Goal: Information Seeking & Learning: Learn about a topic

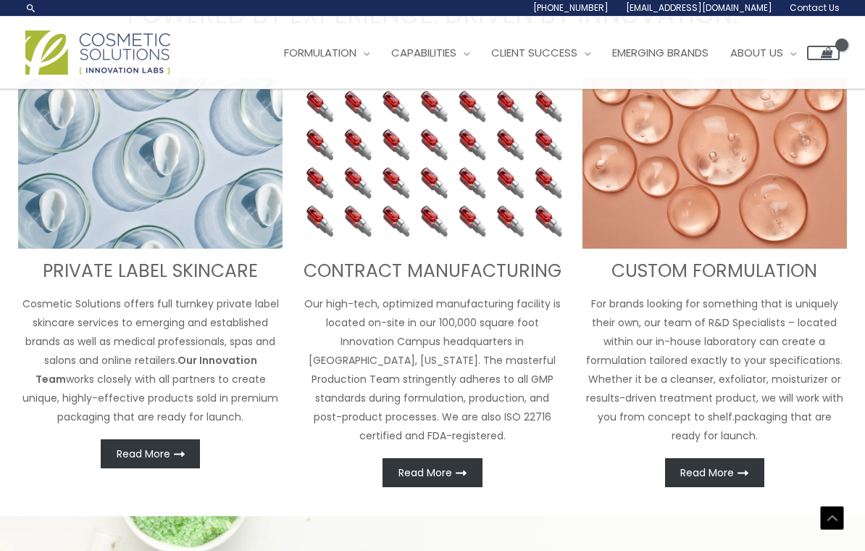
scroll to position [446, 0]
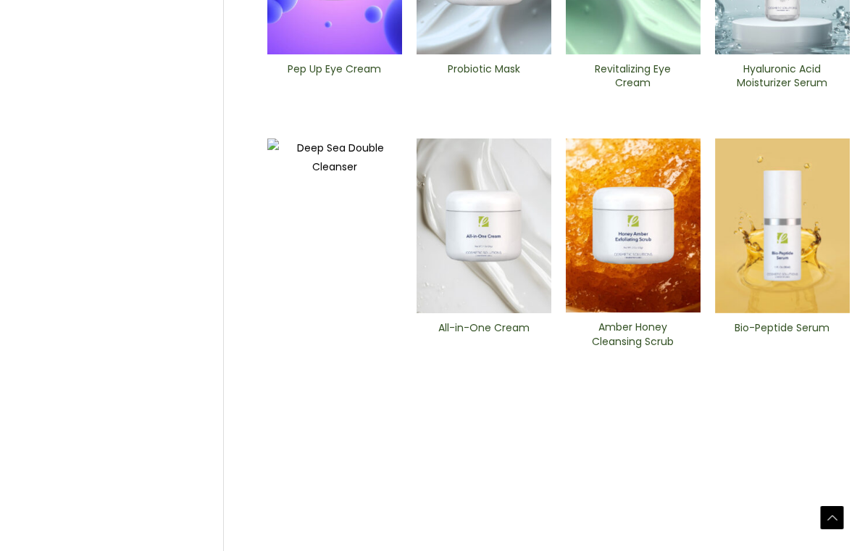
scroll to position [536, 0]
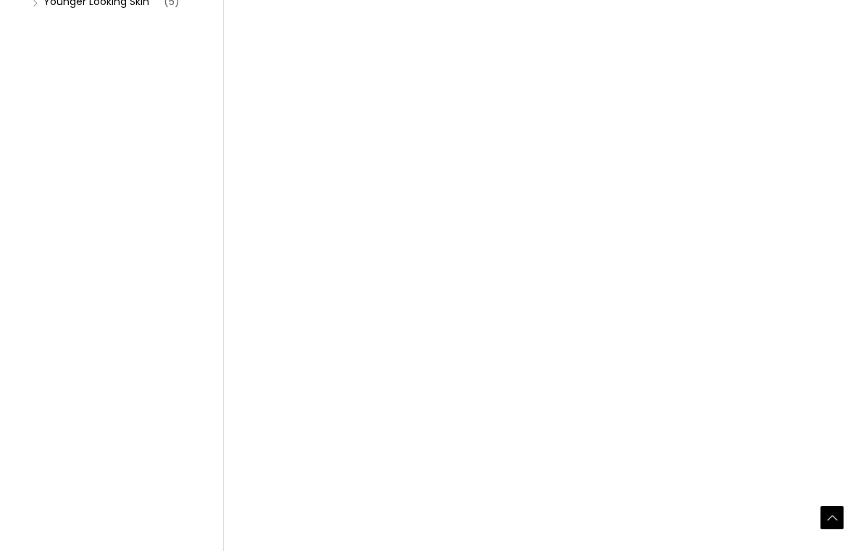
scroll to position [490, 0]
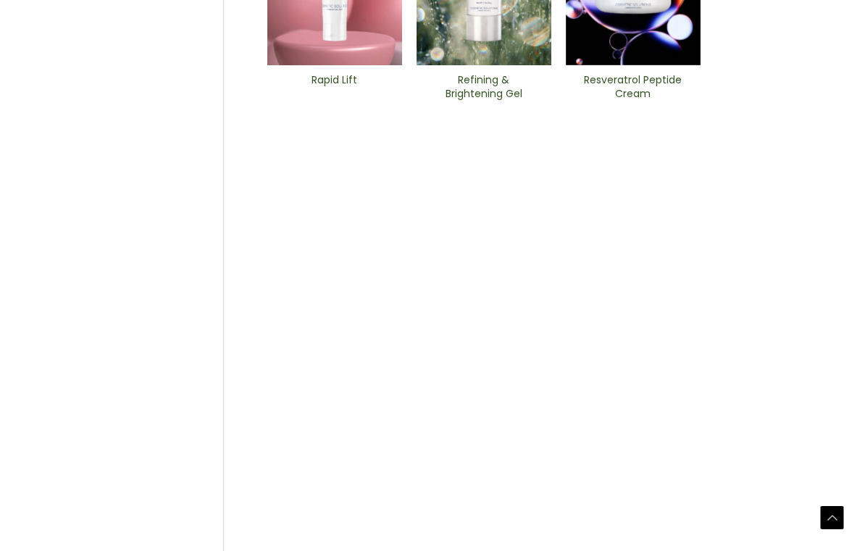
scroll to position [525, 0]
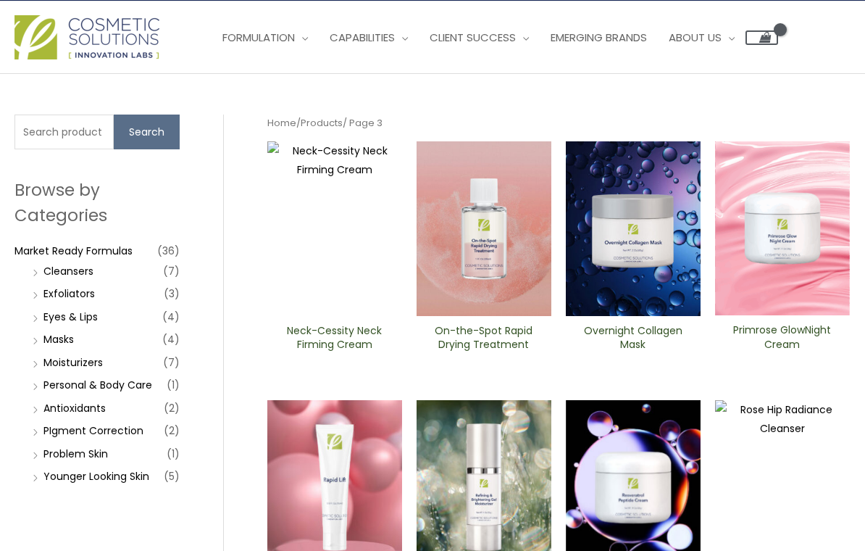
scroll to position [0, 0]
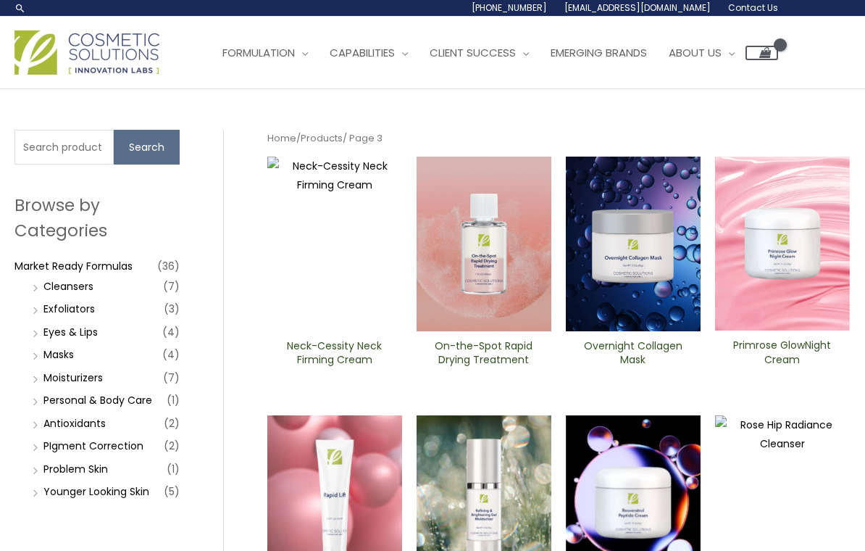
click at [94, 384] on link "Moisturizers" at bounding box center [72, 377] width 59 height 14
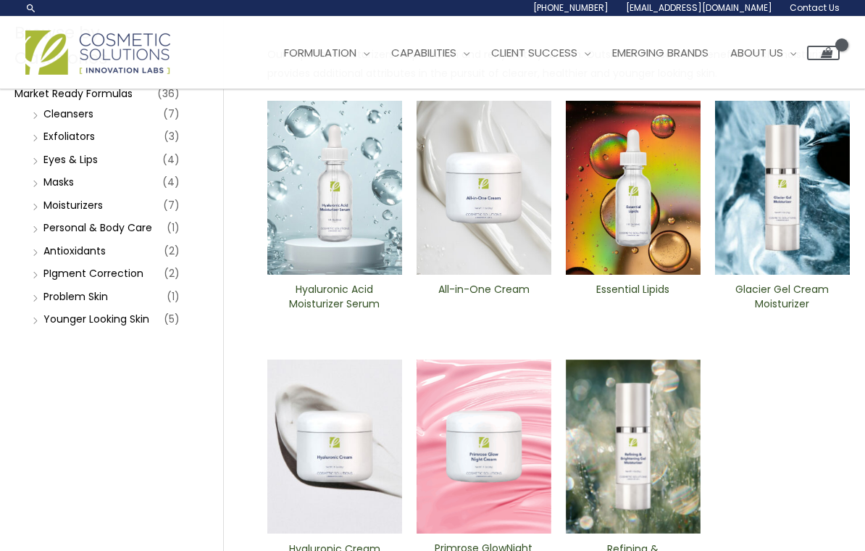
scroll to position [173, 0]
click at [494, 212] on img at bounding box center [484, 187] width 135 height 175
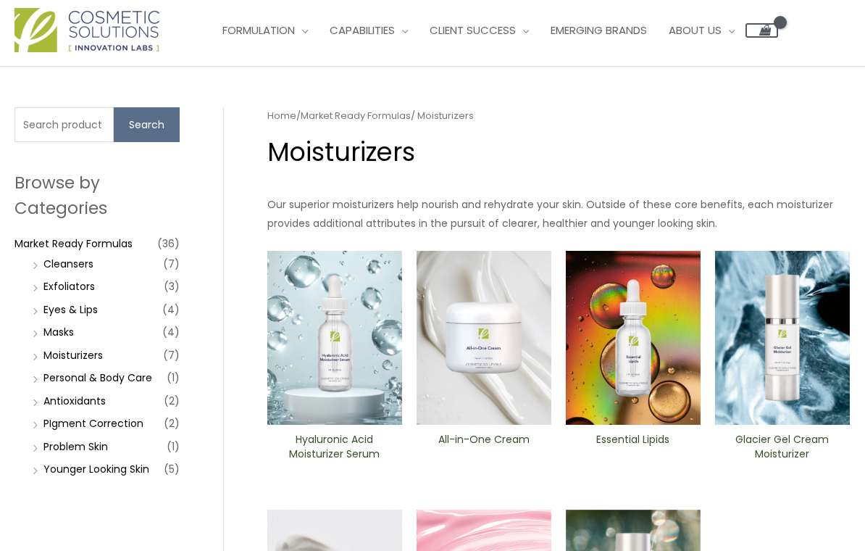
scroll to position [0, 0]
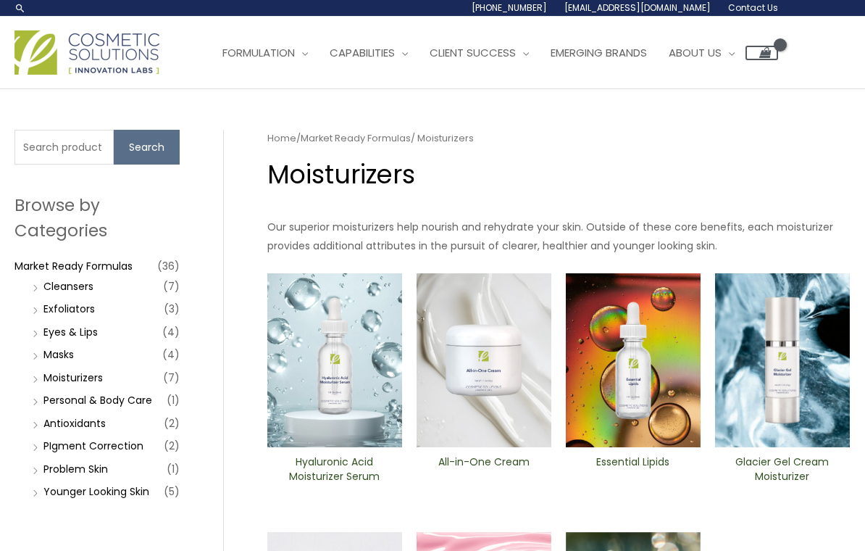
click at [494, 367] on img at bounding box center [484, 360] width 135 height 175
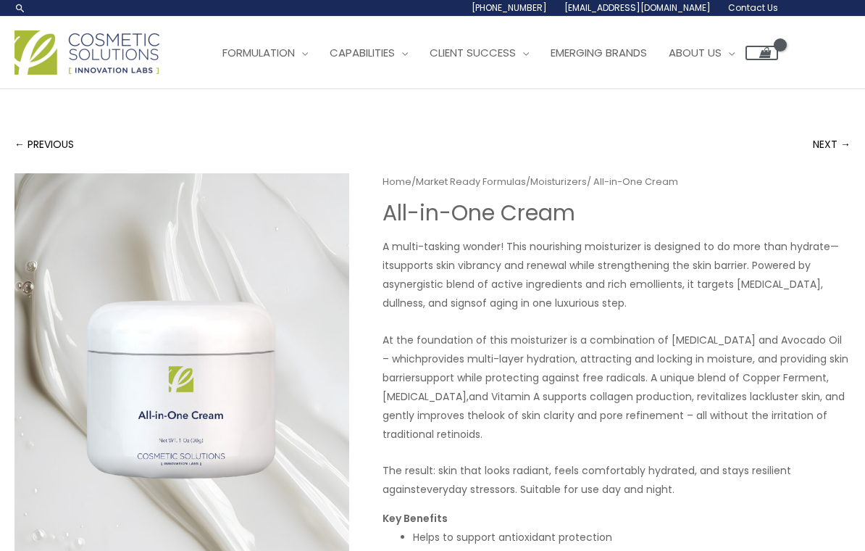
click at [830, 149] on link "NEXT →" at bounding box center [832, 144] width 38 height 29
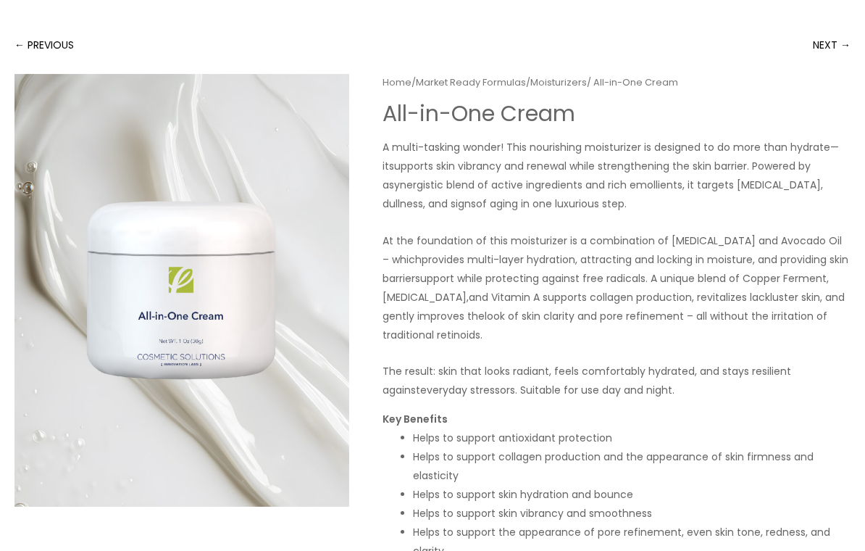
scroll to position [99, 0]
click at [478, 86] on link "Market Ready Formulas" at bounding box center [471, 83] width 110 height 14
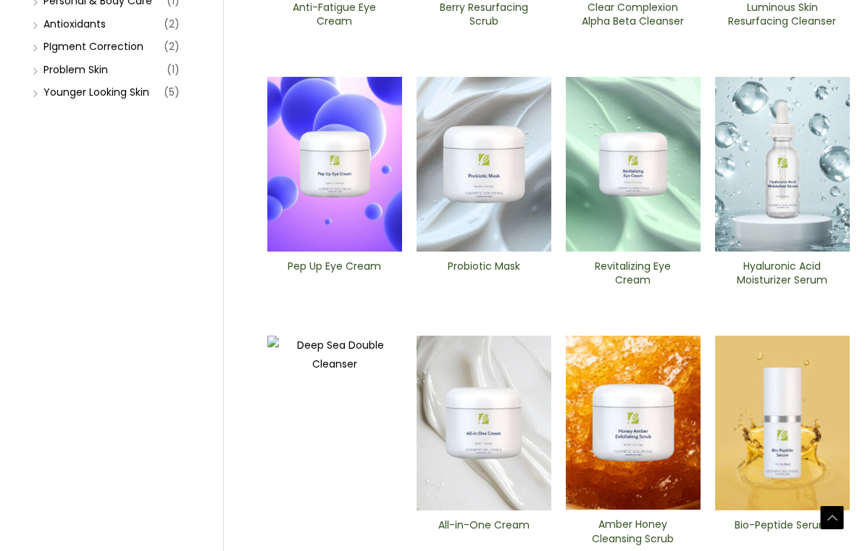
scroll to position [399, 0]
click at [491, 411] on img at bounding box center [484, 423] width 135 height 175
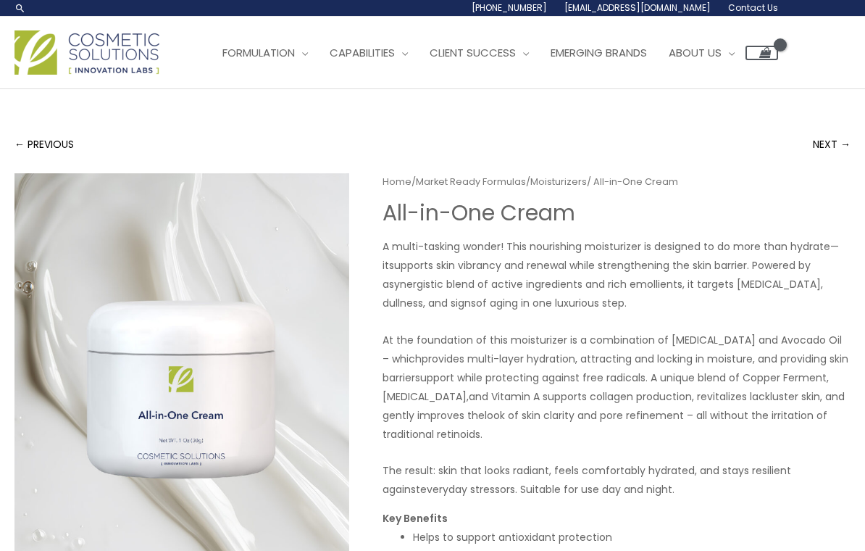
click at [649, 10] on span "[EMAIL_ADDRESS][DOMAIN_NAME]" at bounding box center [638, 7] width 146 height 12
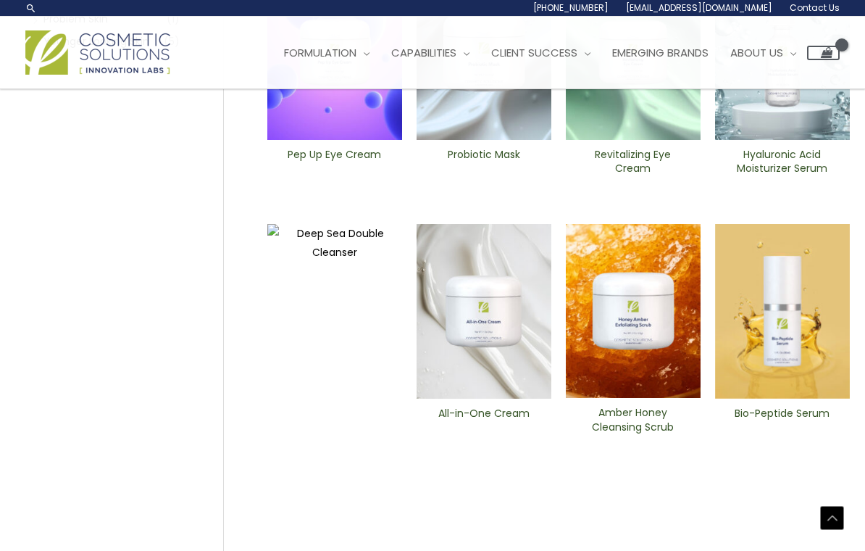
scroll to position [440, 0]
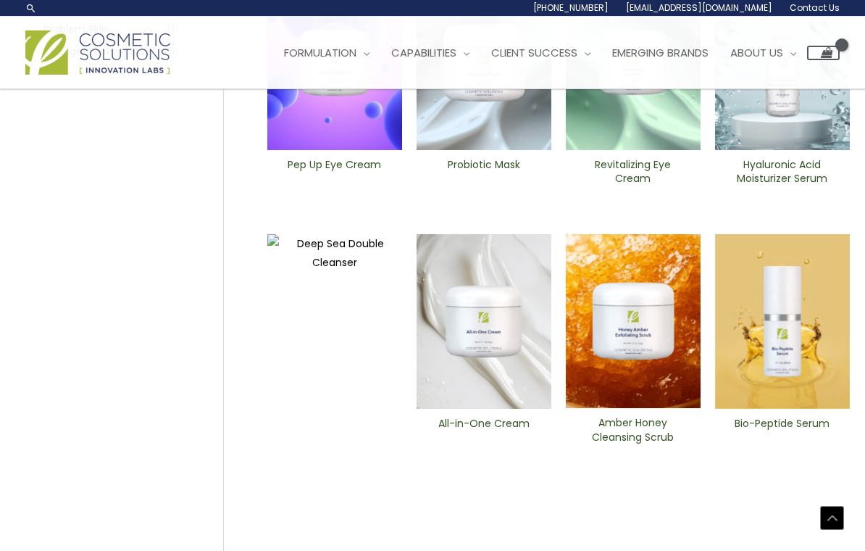
click at [725, 9] on span "[EMAIL_ADDRESS][DOMAIN_NAME]" at bounding box center [699, 7] width 146 height 12
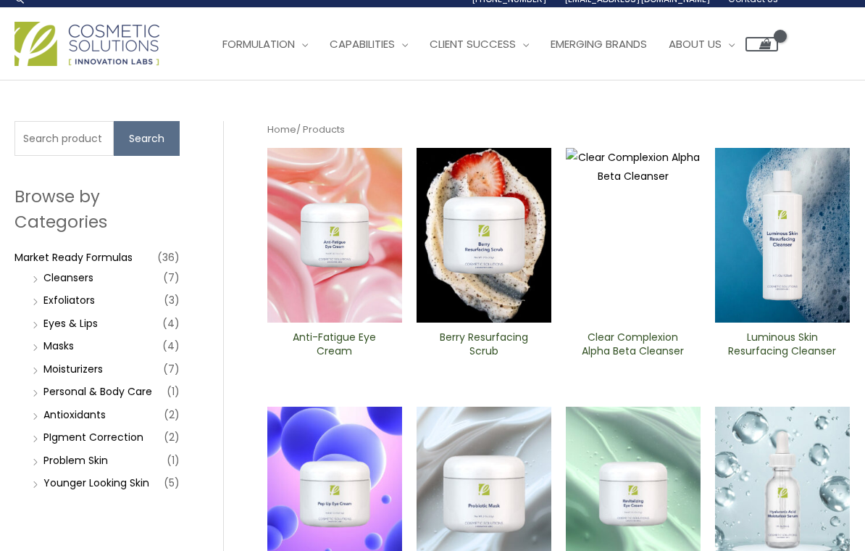
scroll to position [0, 0]
